Goal: Task Accomplishment & Management: Manage account settings

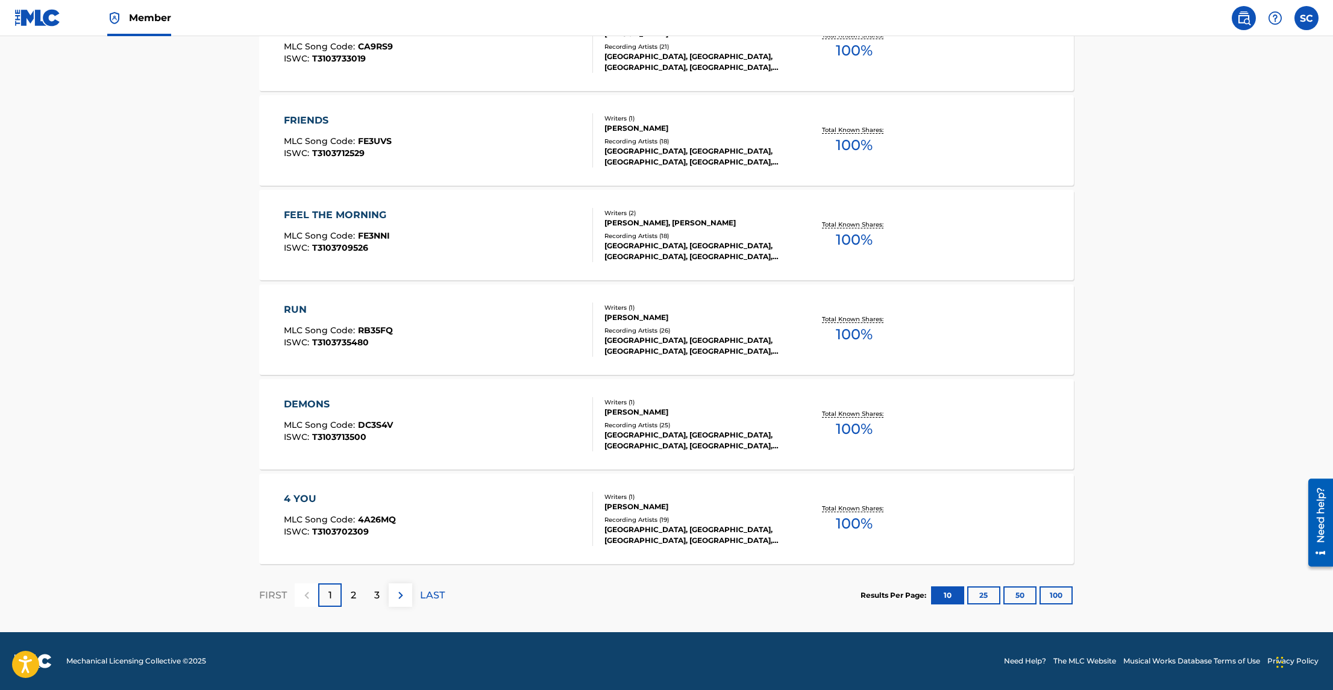
click at [1051, 593] on button "100" at bounding box center [1055, 595] width 33 height 18
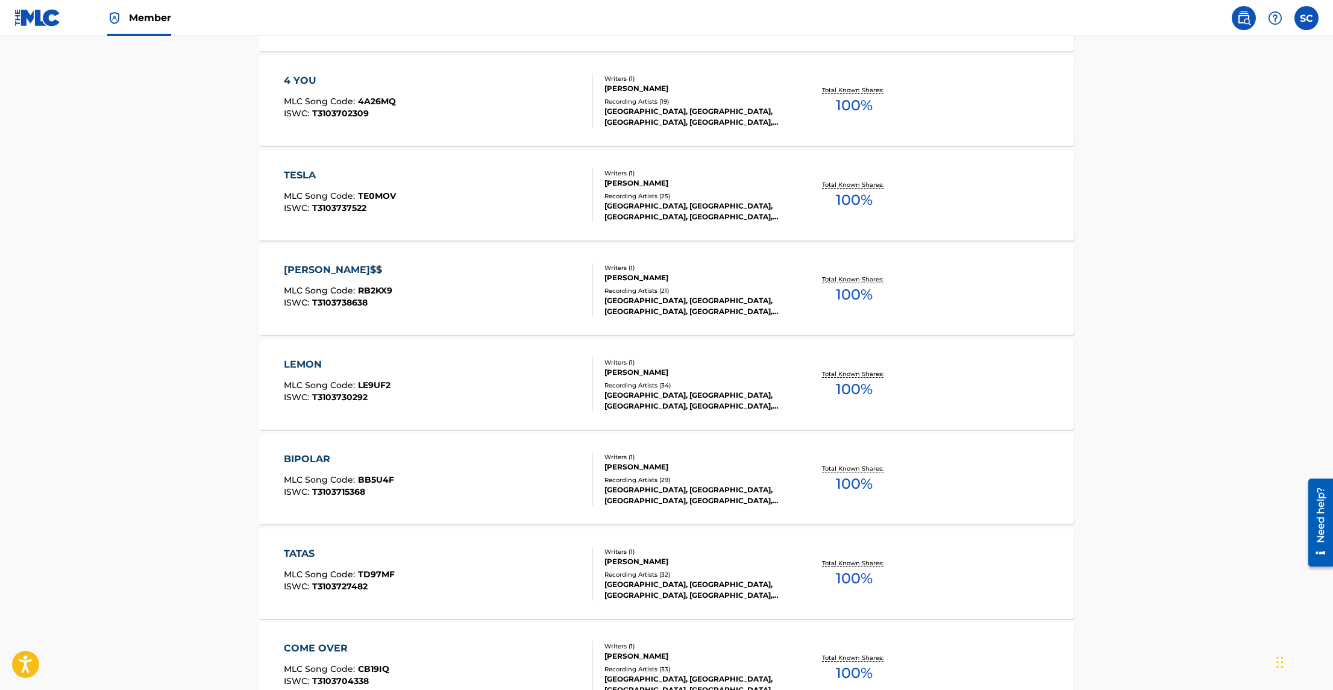
scroll to position [1205, 0]
click at [515, 205] on div "TESLA MLC Song Code : TE0MOV ISWC : T3103737522" at bounding box center [439, 193] width 310 height 54
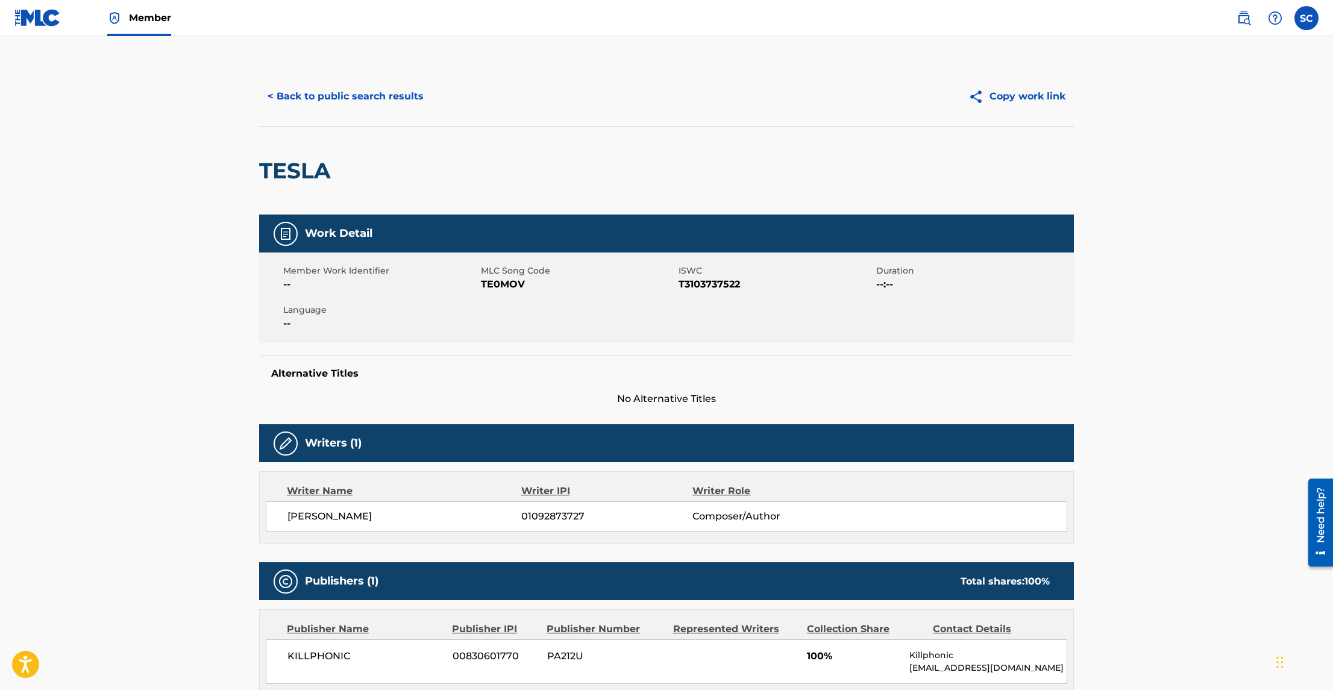
click at [499, 290] on span "TE0MOV" at bounding box center [578, 284] width 195 height 14
click at [506, 286] on span "TE0MOV" at bounding box center [578, 284] width 195 height 14
copy span "TE0MOV"
click at [342, 104] on button "< Back to public search results" at bounding box center [345, 96] width 173 height 30
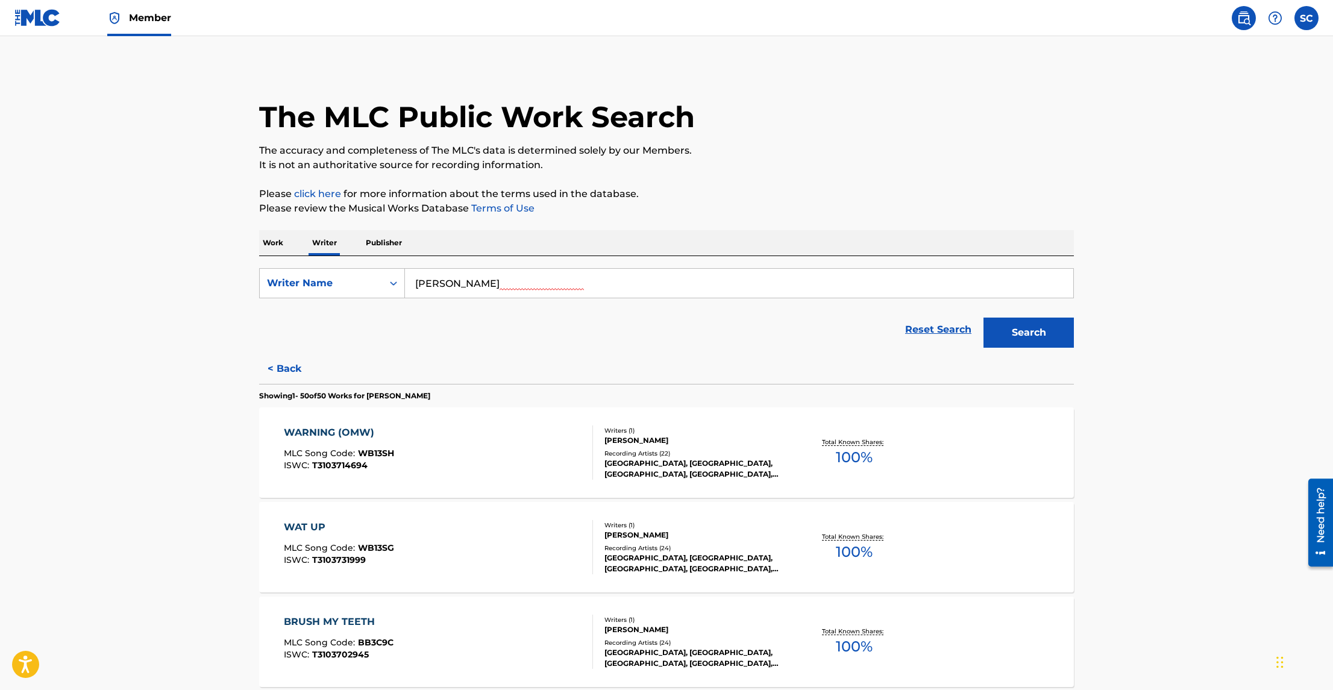
click at [140, 13] on span "Member" at bounding box center [150, 18] width 42 height 14
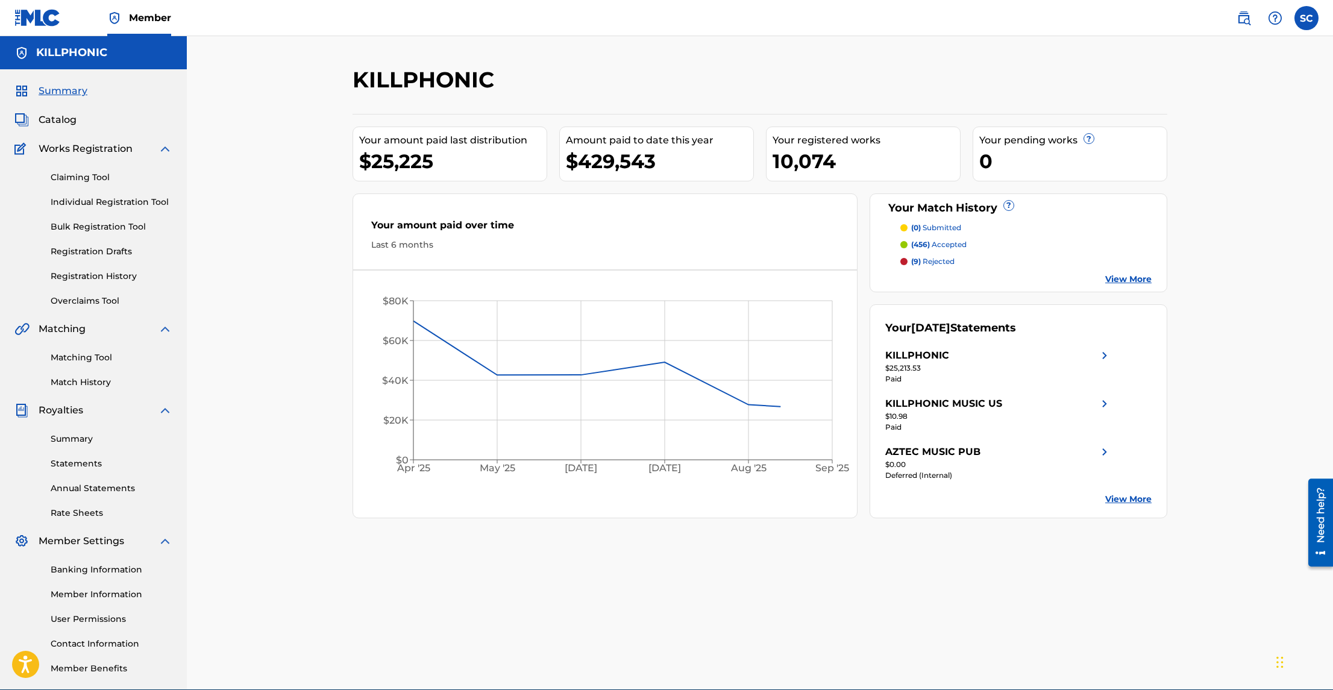
click at [60, 116] on span "Catalog" at bounding box center [58, 120] width 38 height 14
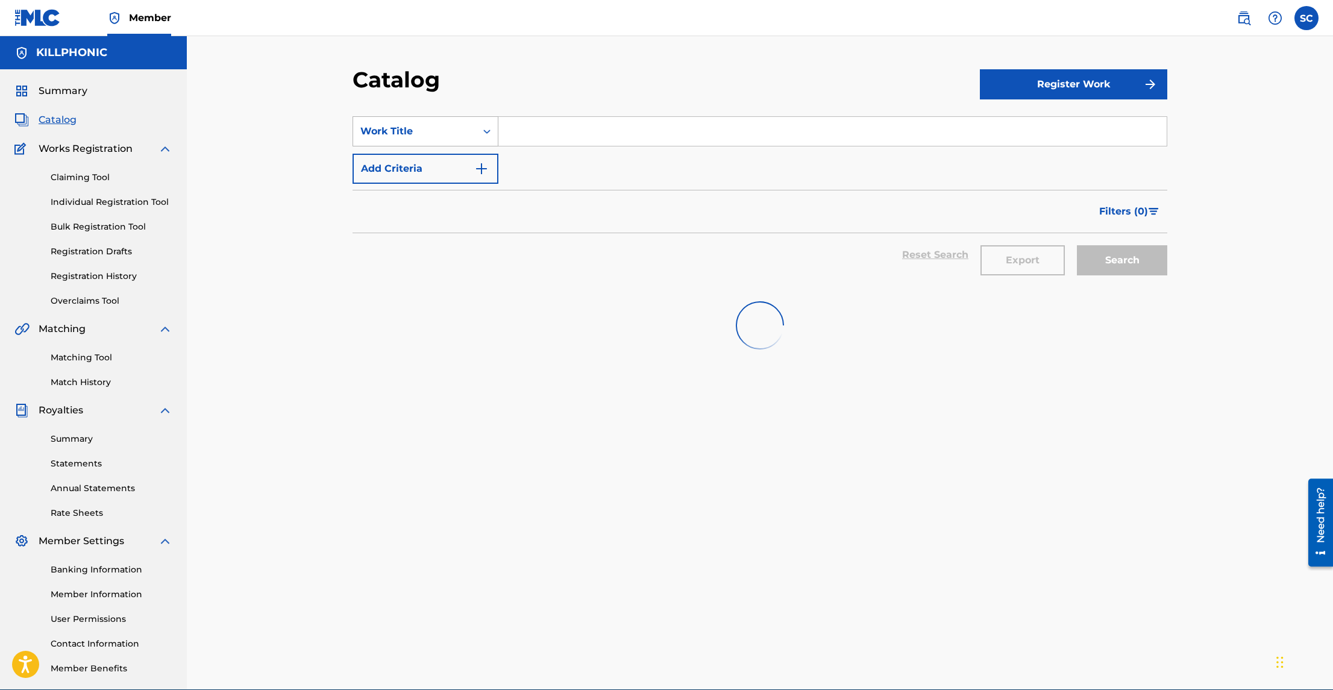
click at [379, 120] on div "Work Title" at bounding box center [414, 131] width 123 height 23
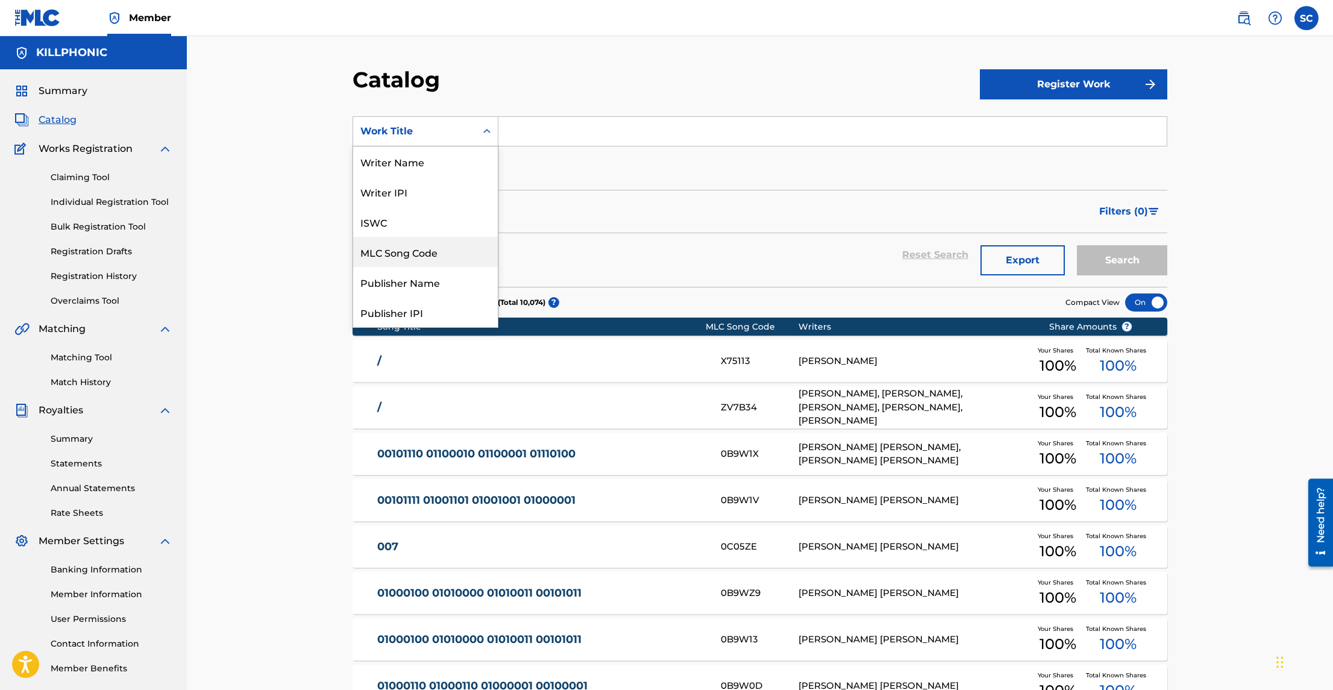
click at [442, 257] on div "MLC Song Code" at bounding box center [425, 252] width 145 height 30
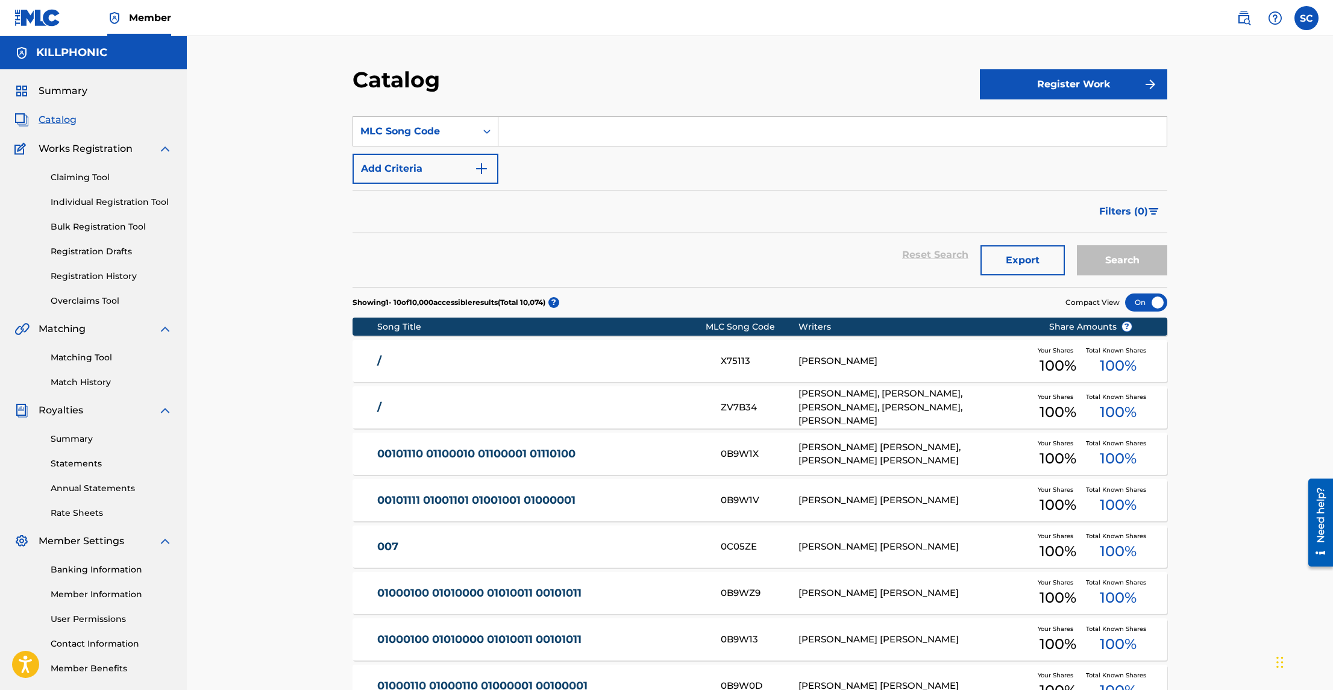
click at [542, 142] on input "Search Form" at bounding box center [832, 131] width 668 height 29
paste input "TE0MOV"
type input "TE0MOV"
click at [1077, 245] on button "Search" at bounding box center [1122, 260] width 90 height 30
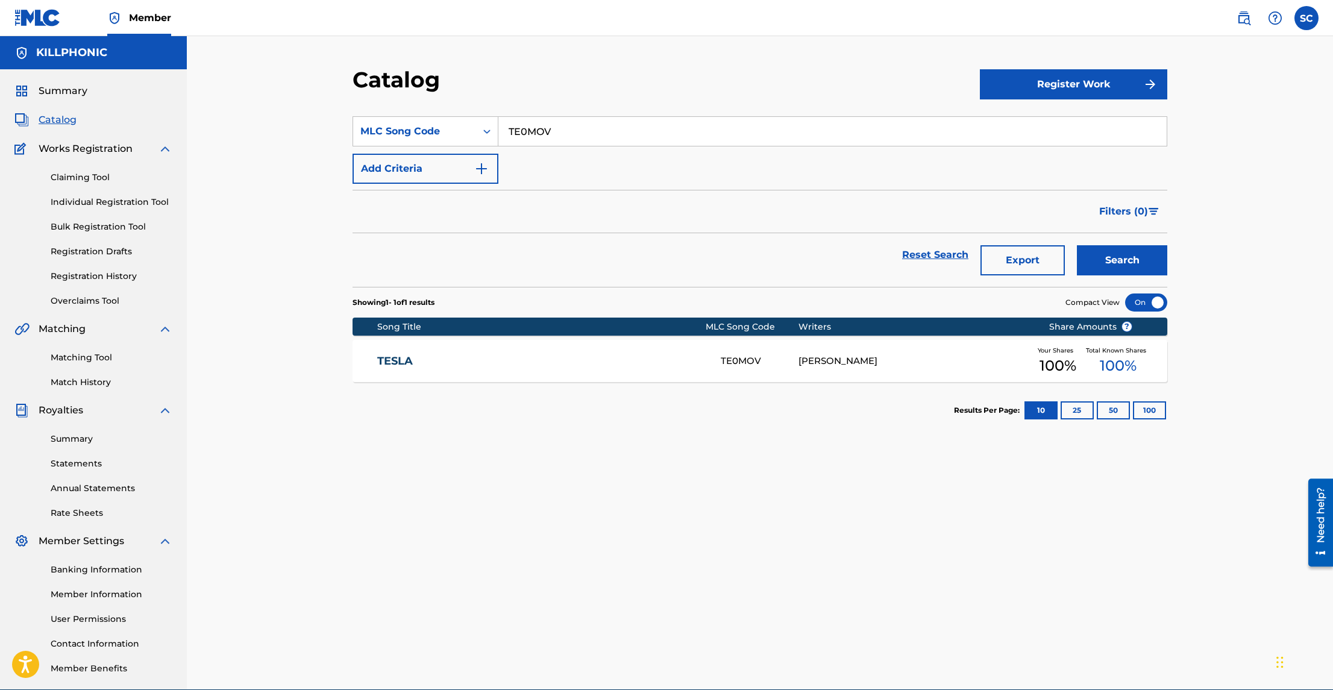
click at [598, 358] on link "TESLA" at bounding box center [541, 361] width 328 height 14
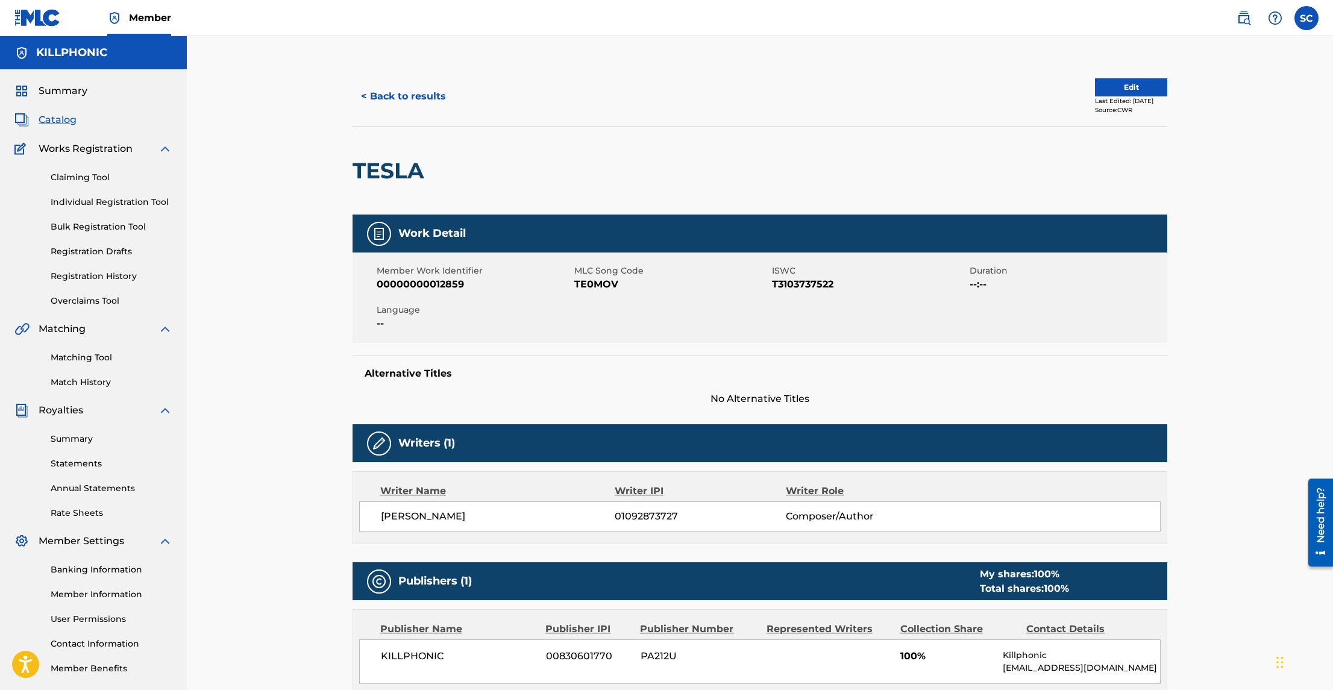
click at [1106, 86] on button "Edit" at bounding box center [1131, 87] width 72 height 18
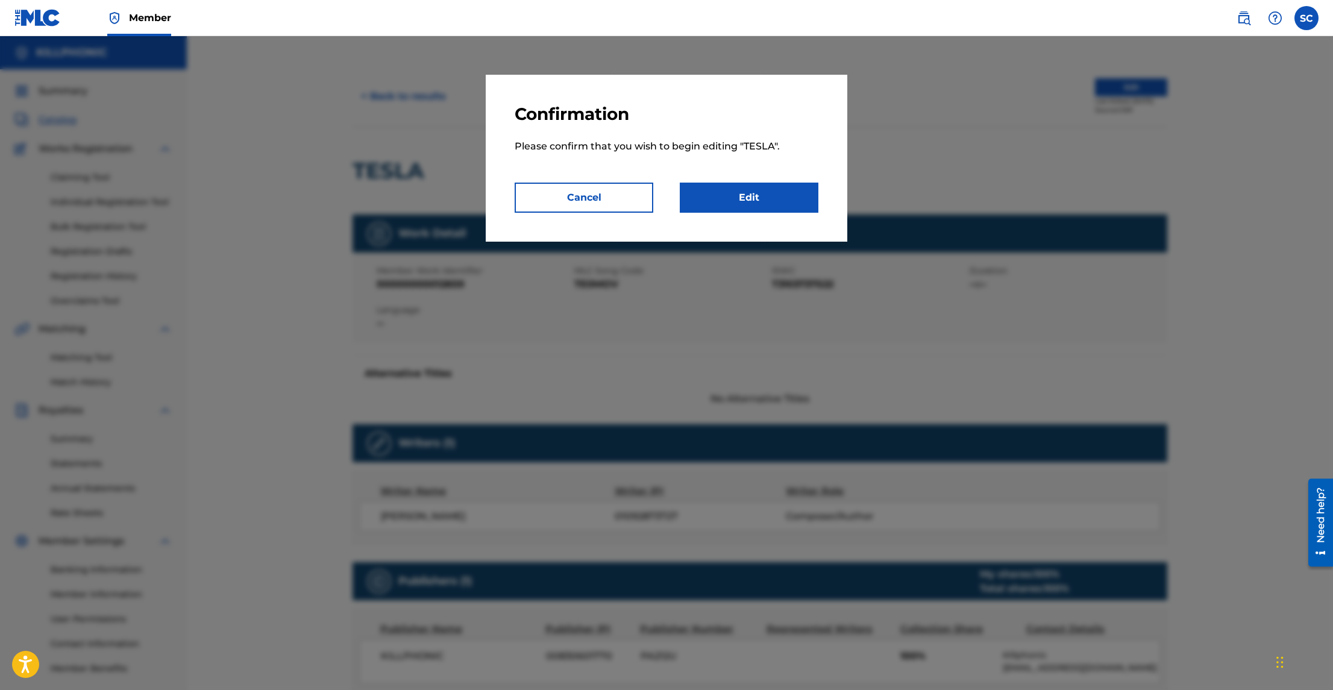
click at [783, 194] on link "Edit" at bounding box center [749, 198] width 139 height 30
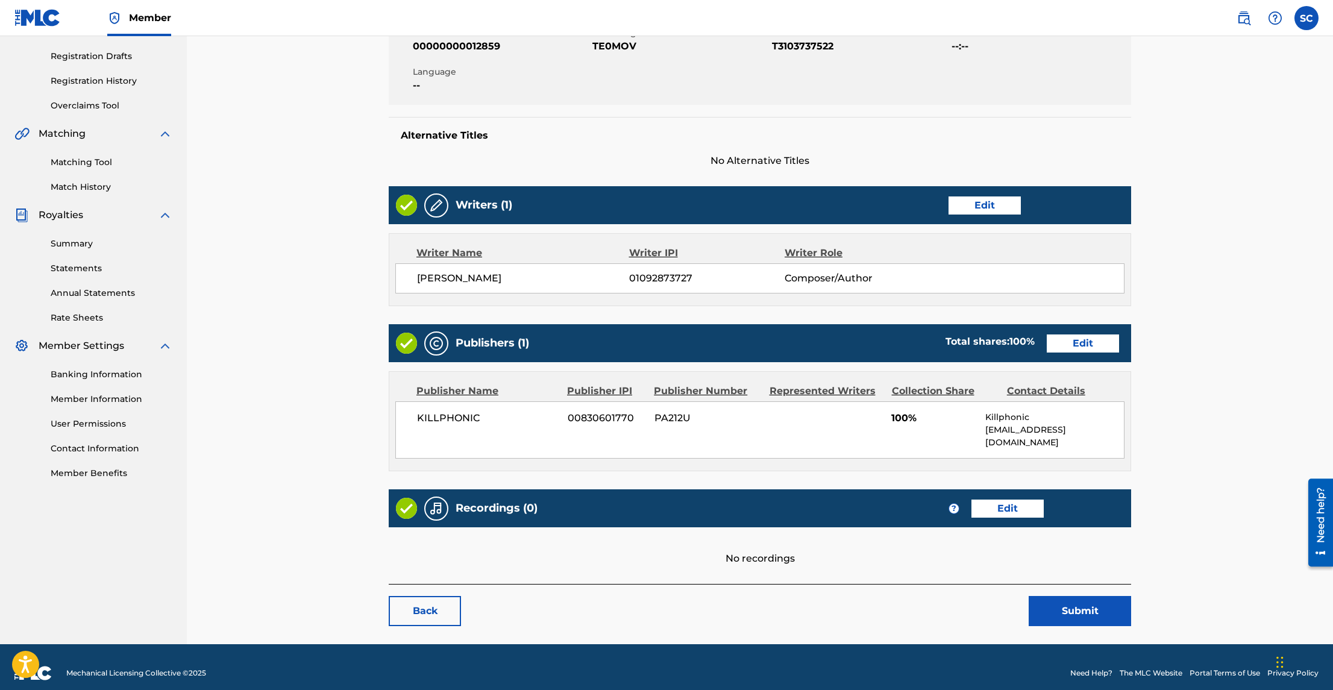
scroll to position [196, 0]
click at [424, 595] on link "Back" at bounding box center [425, 610] width 72 height 30
